Goal: Information Seeking & Learning: Learn about a topic

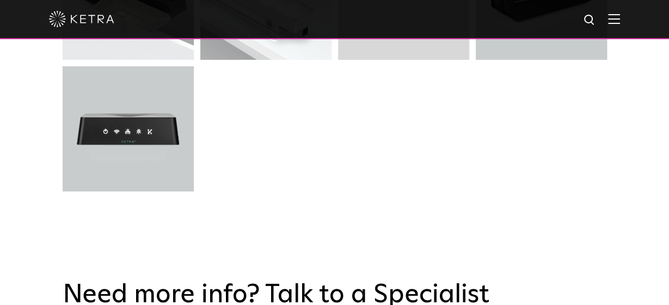
scroll to position [2605, 0]
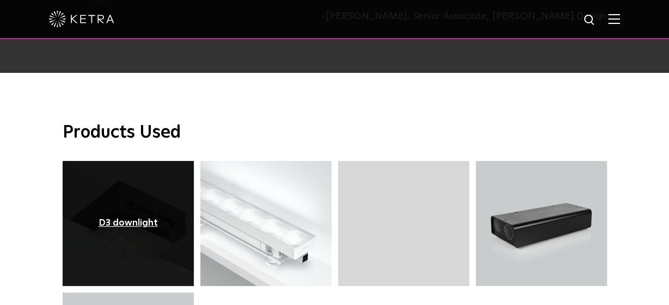
click at [113, 218] on div "D3 downlight" at bounding box center [128, 223] width 59 height 11
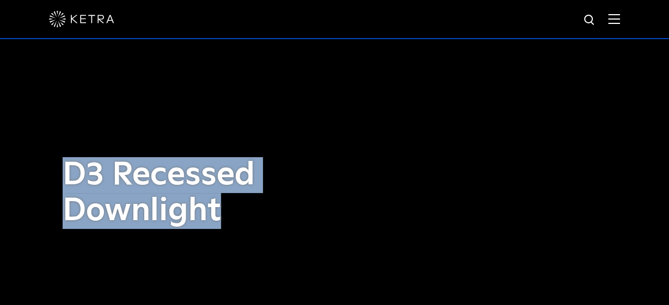
drag, startPoint x: 66, startPoint y: 170, endPoint x: 241, endPoint y: 222, distance: 182.1
click at [241, 222] on h1 "D3 Recessed Downlight" at bounding box center [202, 193] width 278 height 72
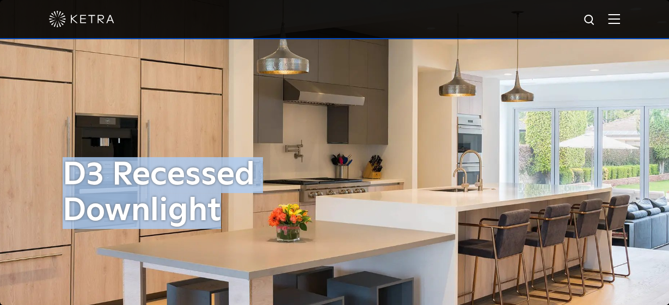
copy h1 "D3 Recessed Downlight"
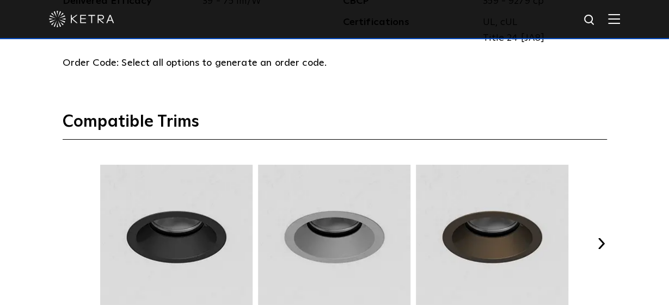
scroll to position [1359, 0]
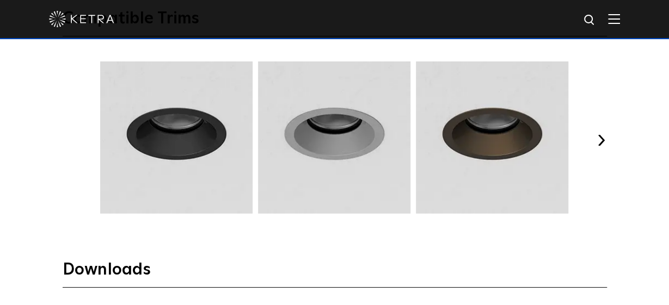
click at [598, 138] on button "Next" at bounding box center [601, 140] width 11 height 11
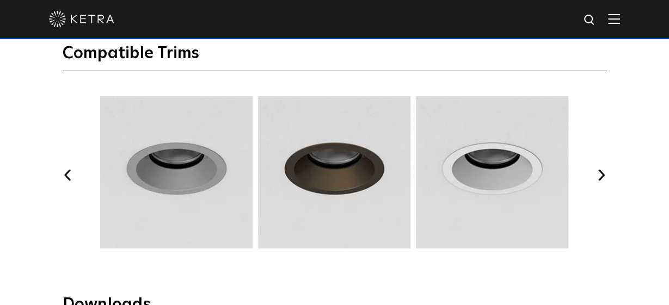
scroll to position [1303, 0]
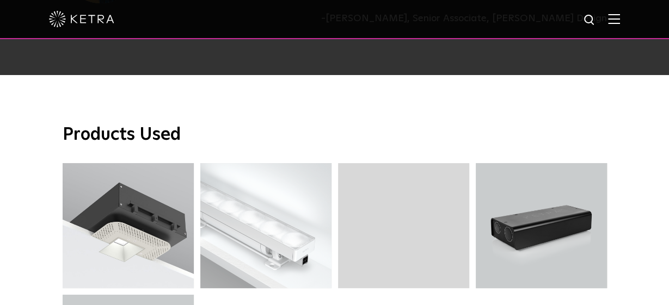
scroll to position [2603, 0]
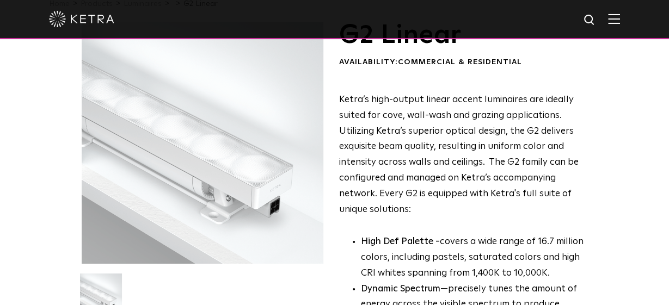
scroll to position [57, 0]
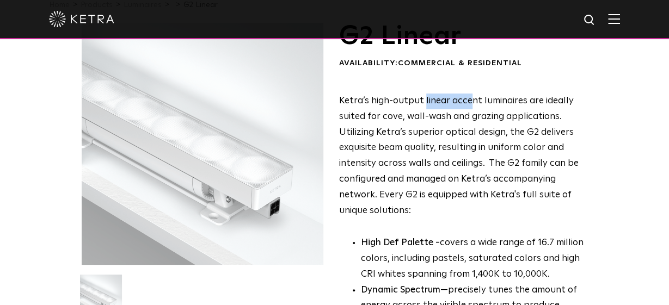
drag, startPoint x: 423, startPoint y: 101, endPoint x: 460, endPoint y: 105, distance: 37.3
click at [468, 105] on p "Ketra’s high-output linear accent luminaires are ideally suited for cove, wall-…" at bounding box center [463, 157] width 248 height 126
click at [450, 107] on p "Ketra’s high-output linear accent luminaires are ideally suited for cove, wall-…" at bounding box center [463, 157] width 248 height 126
drag, startPoint x: 448, startPoint y: 101, endPoint x: 517, endPoint y: 101, distance: 69.2
click at [517, 101] on p "Ketra’s high-output linear accent luminaires are ideally suited for cove, wall-…" at bounding box center [463, 157] width 248 height 126
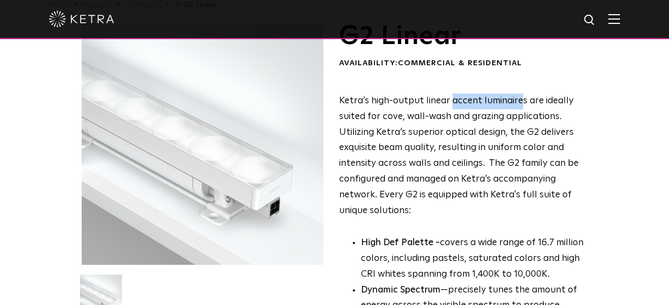
copy p "accent luminaire"
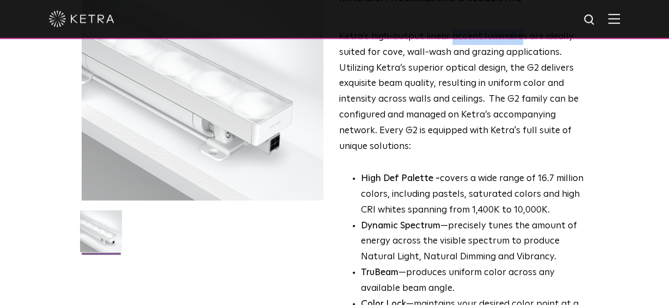
scroll to position [113, 0]
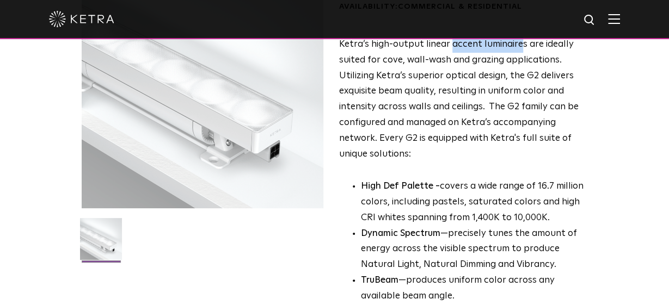
copy p "accent luminaire"
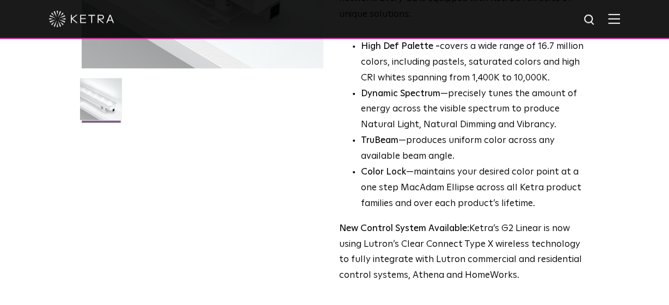
scroll to position [133, 0]
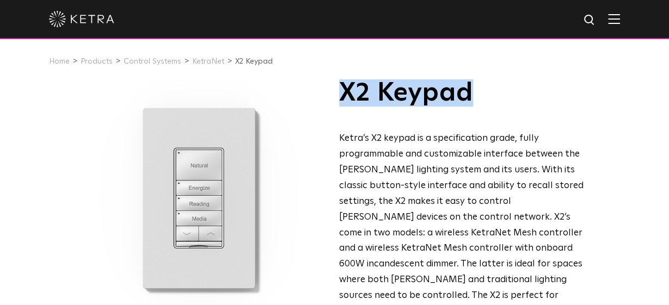
drag, startPoint x: 339, startPoint y: 96, endPoint x: 453, endPoint y: 95, distance: 113.8
click at [478, 95] on h1 "X2 Keypad" at bounding box center [463, 93] width 248 height 27
copy h1 "X2 Keypad"
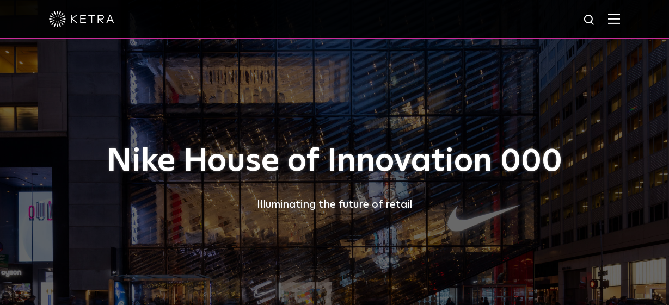
scroll to position [2599, 0]
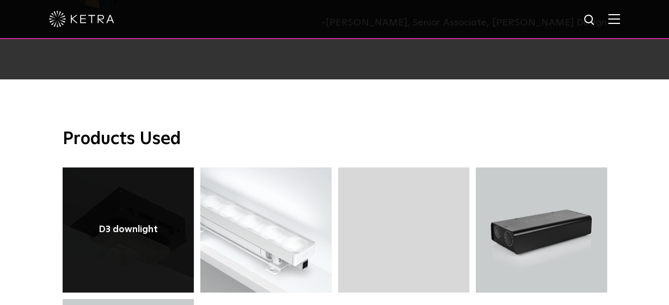
click at [139, 168] on link at bounding box center [128, 230] width 131 height 125
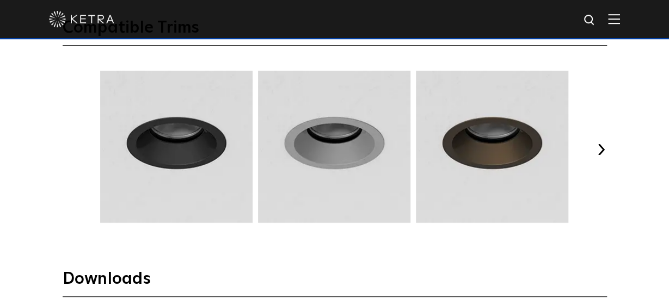
scroll to position [1322, 0]
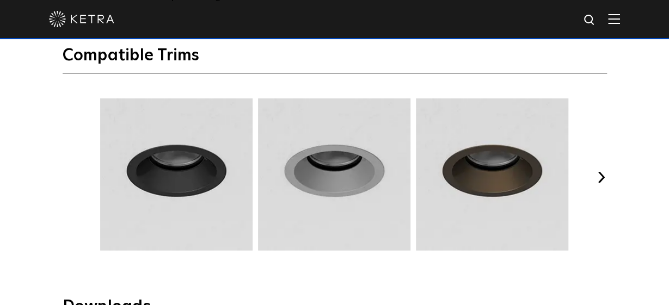
click at [603, 174] on button "Next" at bounding box center [601, 177] width 11 height 11
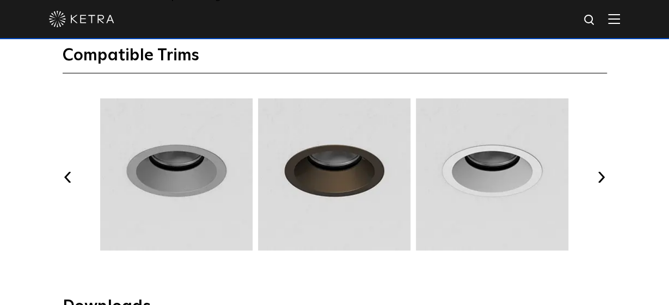
click at [603, 174] on button "Next" at bounding box center [601, 177] width 11 height 11
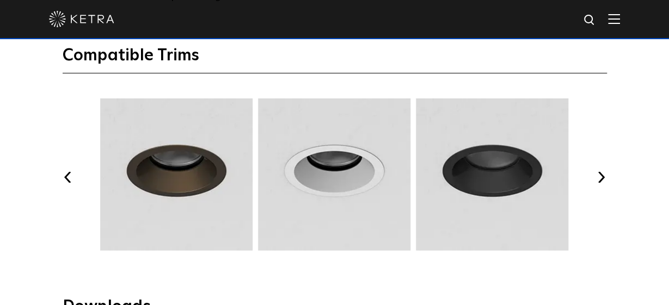
click at [603, 174] on button "Next" at bounding box center [601, 177] width 11 height 11
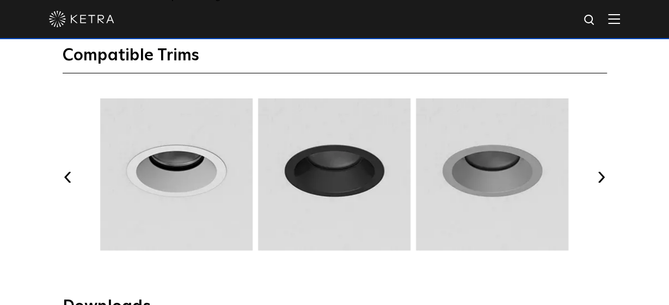
click at [603, 174] on button "Next" at bounding box center [601, 177] width 11 height 11
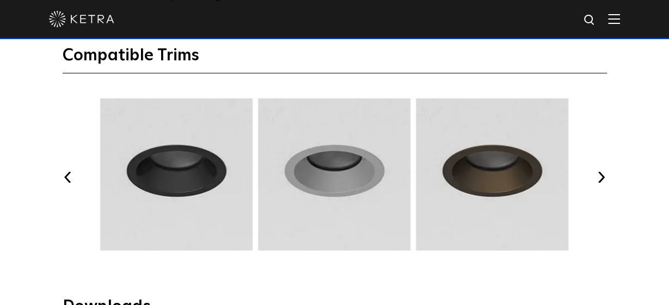
click at [603, 174] on button "Next" at bounding box center [601, 177] width 11 height 11
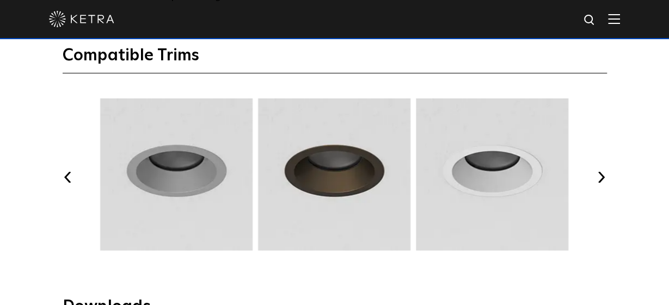
click at [603, 174] on button "Next" at bounding box center [601, 177] width 11 height 11
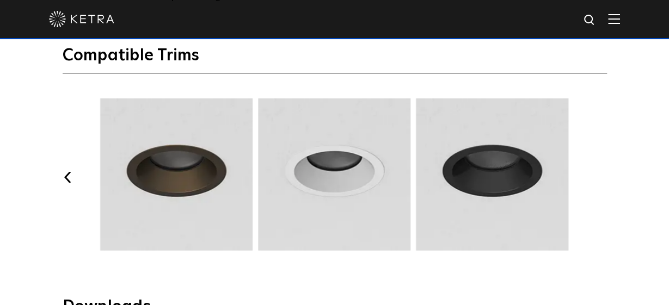
click at [602, 174] on button "Next" at bounding box center [601, 177] width 11 height 11
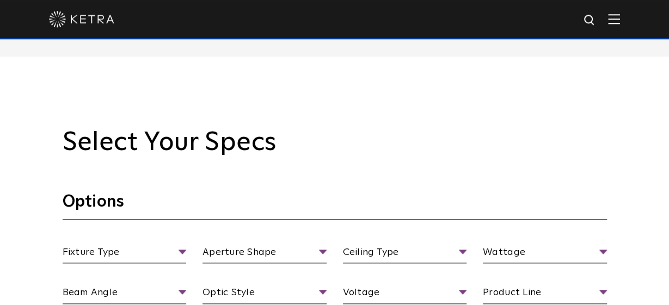
scroll to position [906, 0]
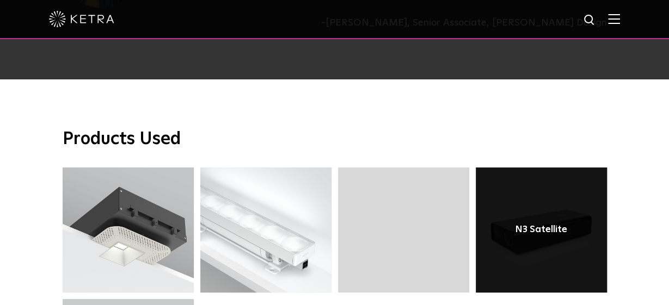
scroll to position [2599, 0]
click at [533, 188] on link at bounding box center [541, 230] width 131 height 125
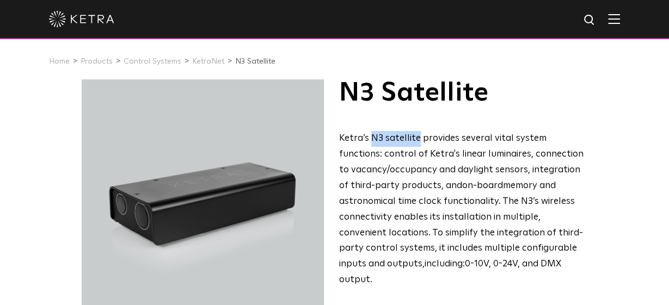
drag, startPoint x: 370, startPoint y: 140, endPoint x: 418, endPoint y: 139, distance: 47.4
click at [418, 139] on p "Ketra’s N3 satellite provides several vital system functions: control of Ketra'…" at bounding box center [463, 209] width 248 height 157
copy p "N3 satellite"
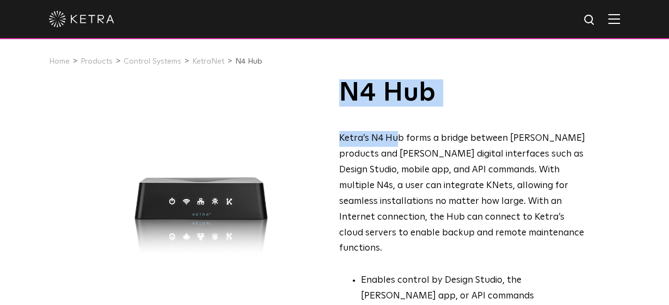
drag, startPoint x: 344, startPoint y: 90, endPoint x: 396, endPoint y: 144, distance: 75.1
click at [396, 144] on div "N4 Hub Ketra’s N4 Hub forms a bridge between [PERSON_NAME] products and [PERSON…" at bounding box center [463, 224] width 248 height 289
click at [397, 138] on span "Ketra’s N4 Hub forms a bridge between Ketra products and Ketra digital interfac…" at bounding box center [462, 193] width 246 height 119
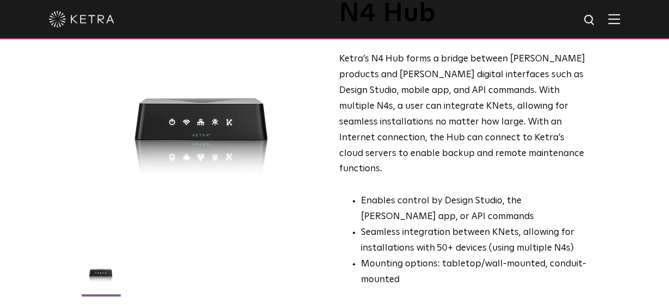
scroll to position [57, 0]
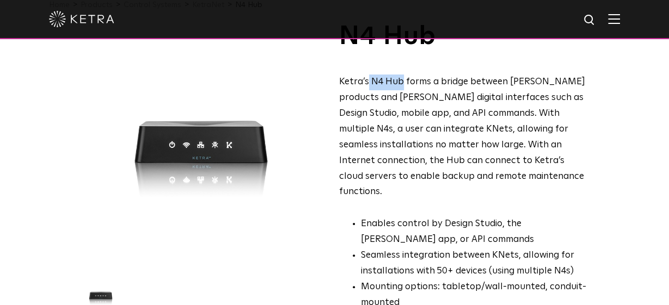
drag, startPoint x: 369, startPoint y: 83, endPoint x: 401, endPoint y: 85, distance: 32.2
click at [401, 85] on span "Ketra’s N4 Hub forms a bridge between Ketra products and Ketra digital interfac…" at bounding box center [462, 136] width 246 height 119
copy span "N4 Hub"
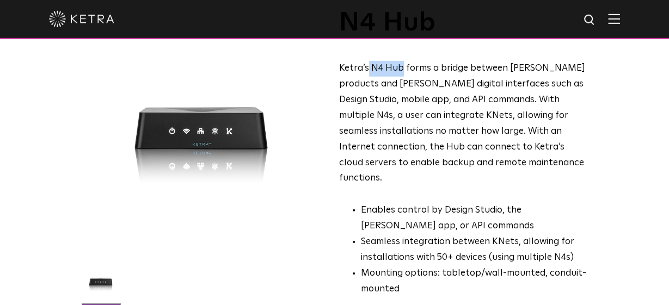
scroll to position [113, 0]
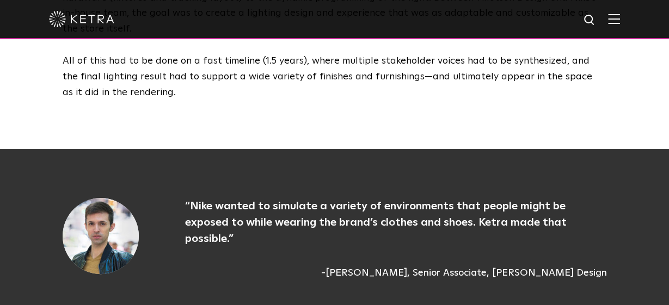
scroll to position [897, 0]
